Goal: Task Accomplishment & Management: Use online tool/utility

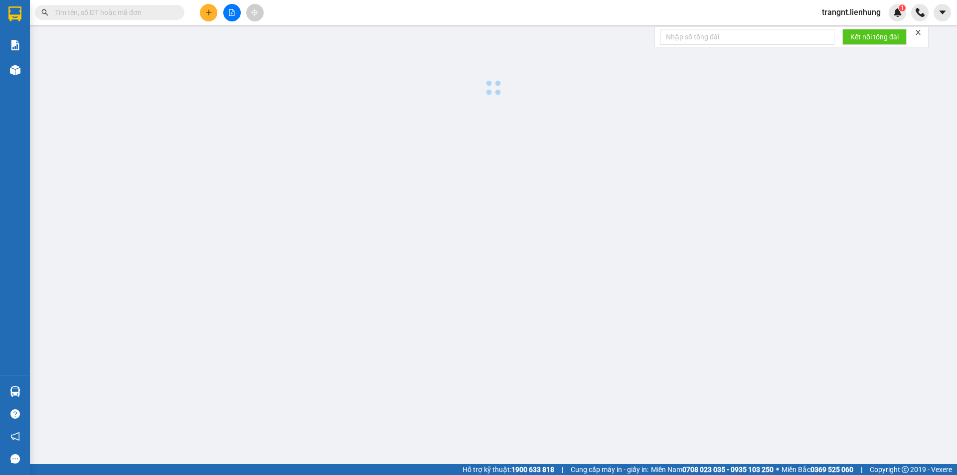
click at [77, 16] on input "text" at bounding box center [114, 12] width 118 height 11
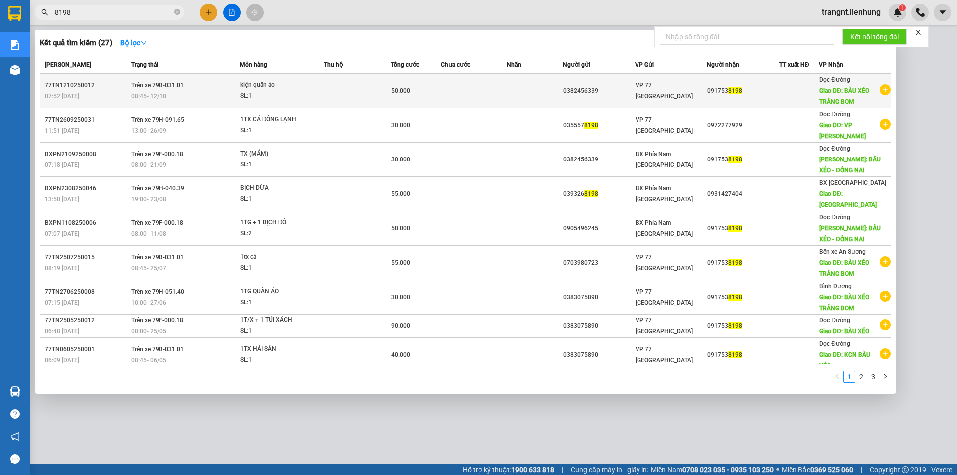
type input "8198"
click at [243, 86] on div "kiện quần áo" at bounding box center [277, 85] width 75 height 11
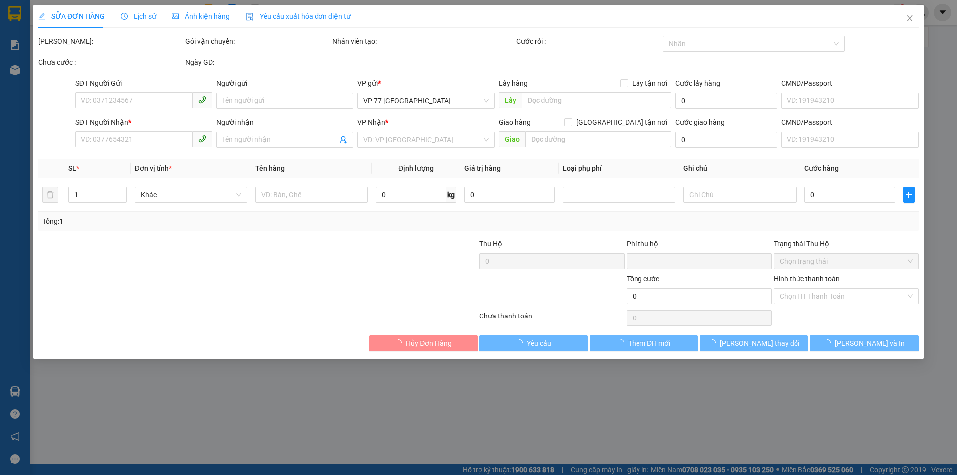
type input "0382456339"
type input "0917538198"
type input "BÀU XÉO TRẢNG BOM"
type input "0"
type input "50.000"
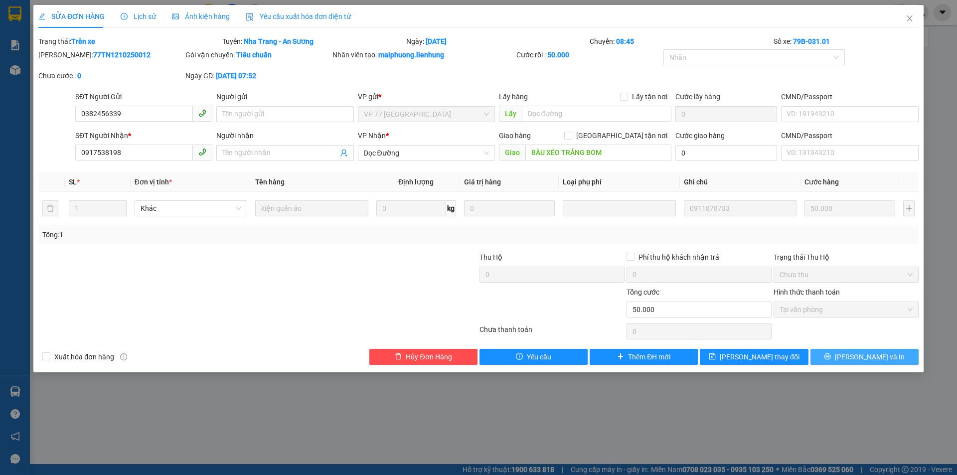
click at [831, 359] on icon "printer" at bounding box center [827, 356] width 7 height 7
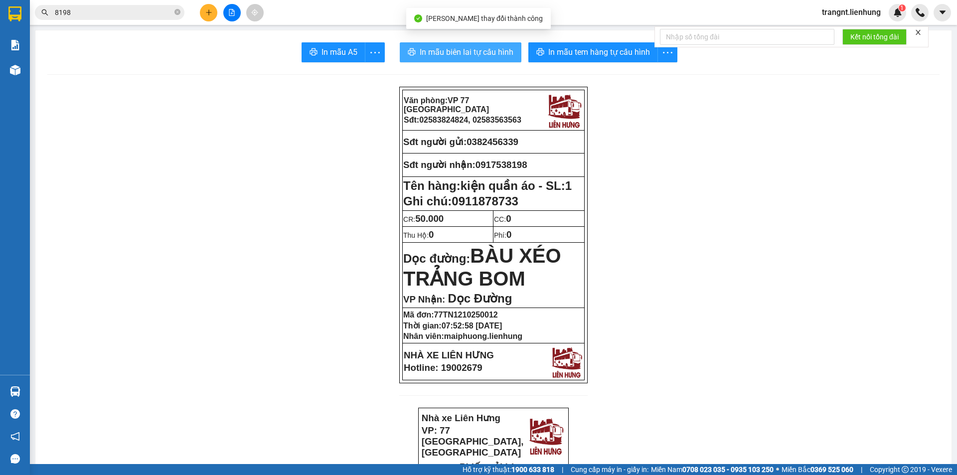
click at [503, 57] on span "In mẫu biên lai tự cấu hình" at bounding box center [467, 52] width 94 height 12
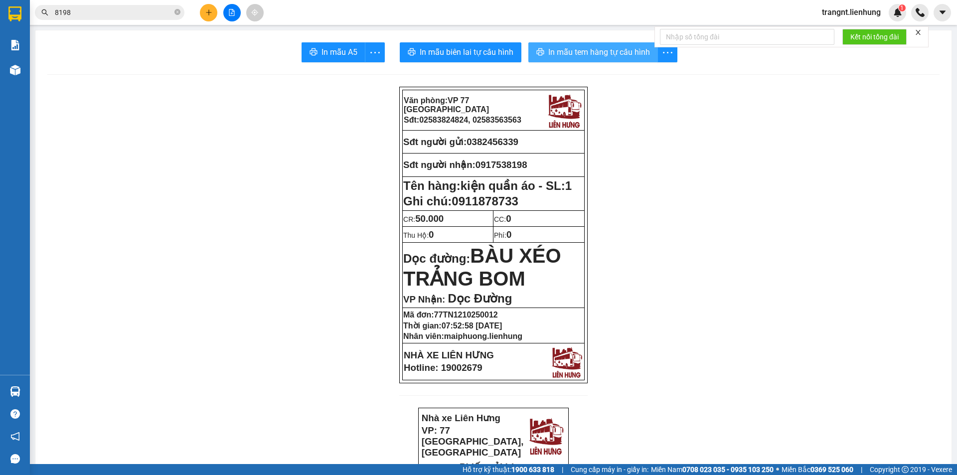
click at [582, 54] on span "In mẫu tem hàng tự cấu hình" at bounding box center [599, 52] width 102 height 12
